Goal: Task Accomplishment & Management: Manage account settings

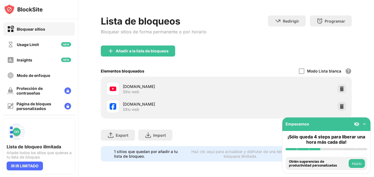
scroll to position [23, 0]
click at [339, 88] on div at bounding box center [341, 88] width 9 height 9
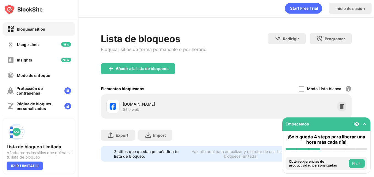
scroll to position [6, 0]
click at [339, 103] on img at bounding box center [342, 106] width 6 height 6
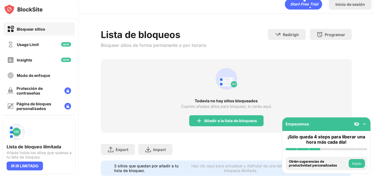
scroll to position [23, 0]
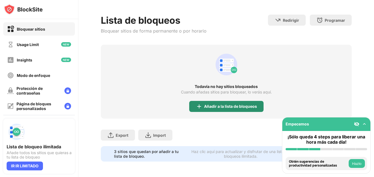
click at [197, 103] on img at bounding box center [199, 106] width 7 height 7
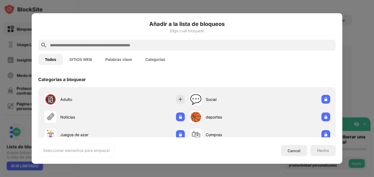
click at [115, 47] on input "text" at bounding box center [191, 45] width 284 height 7
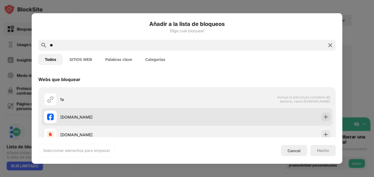
type input "**"
click at [106, 115] on div "[DOMAIN_NAME]" at bounding box center [123, 117] width 127 height 6
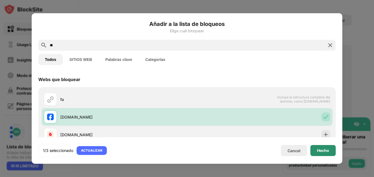
click at [320, 153] on div "Hecho" at bounding box center [322, 150] width 25 height 11
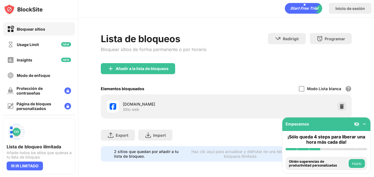
scroll to position [6, 0]
